Goal: Task Accomplishment & Management: Manage account settings

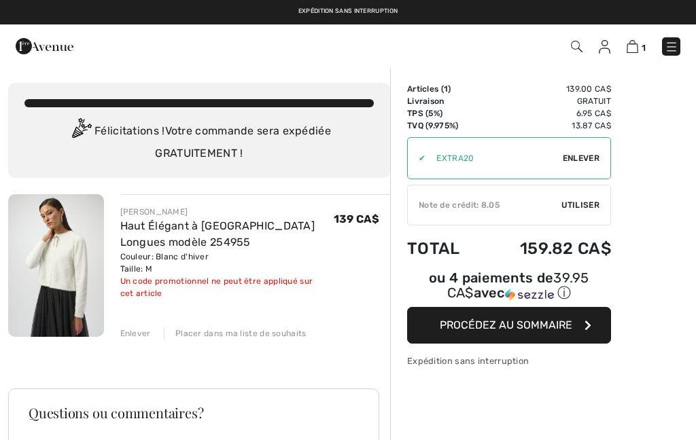
click at [673, 51] on img at bounding box center [672, 47] width 14 height 14
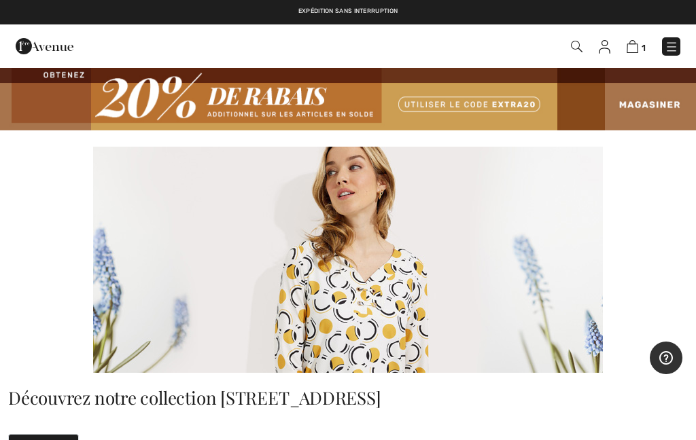
click at [595, 49] on span "1" at bounding box center [490, 46] width 379 height 18
click at [605, 41] on img at bounding box center [605, 47] width 12 height 14
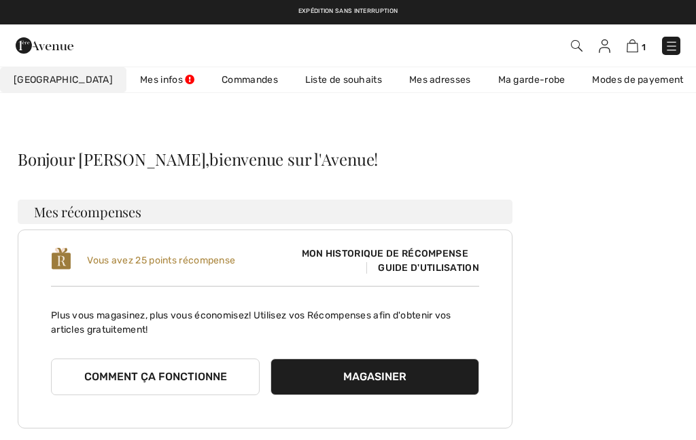
checkbox input "true"
